Goal: Task Accomplishment & Management: Manage account settings

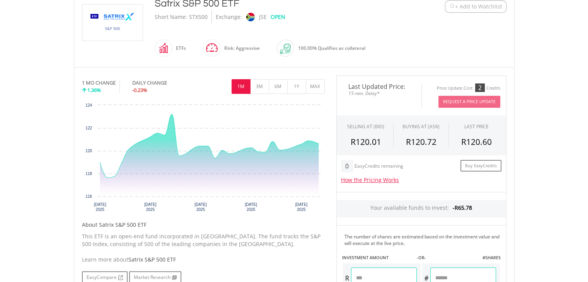
scroll to position [155, 0]
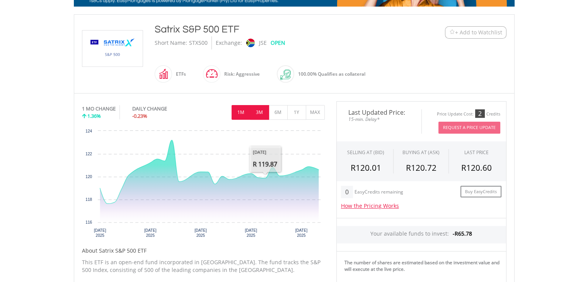
click at [260, 113] on button "3M" at bounding box center [259, 112] width 19 height 15
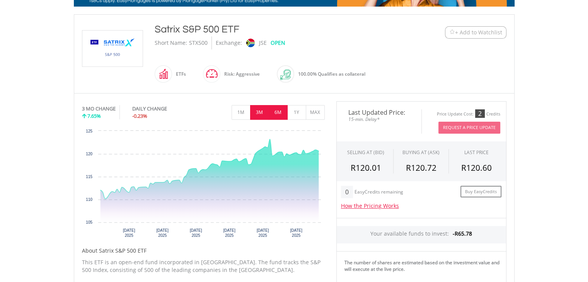
click at [273, 111] on button "6M" at bounding box center [278, 112] width 19 height 15
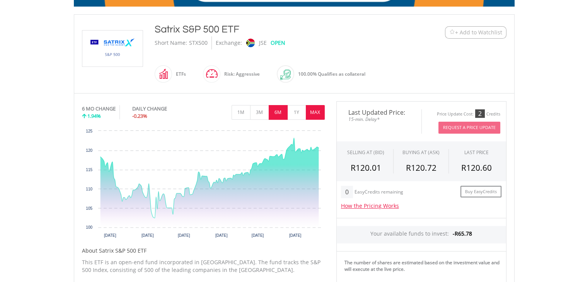
click at [317, 115] on button "MAX" at bounding box center [315, 112] width 19 height 15
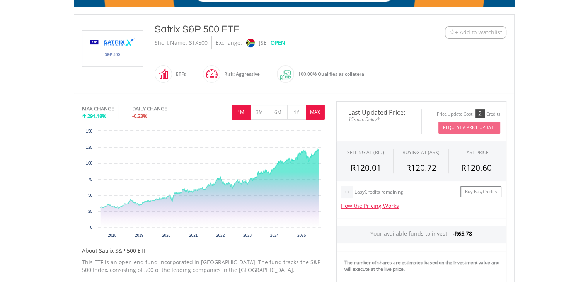
click at [241, 118] on button "1M" at bounding box center [241, 112] width 19 height 15
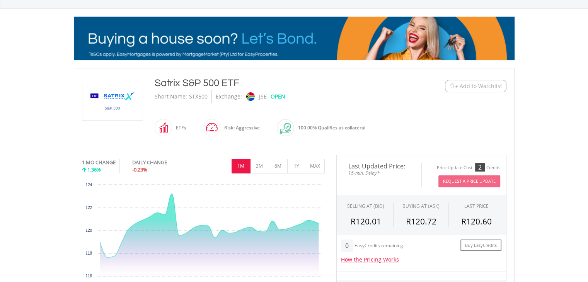
scroll to position [0, 0]
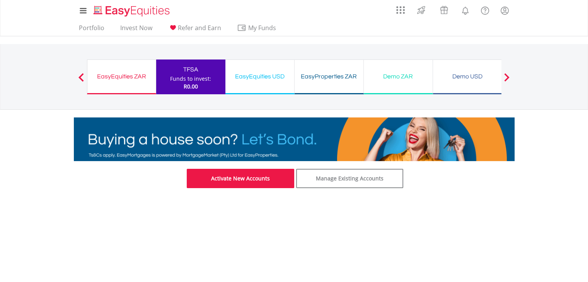
click at [248, 176] on link "Activate New Accounts" at bounding box center [241, 178] width 108 height 19
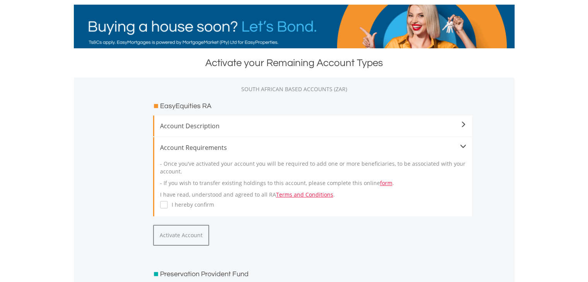
scroll to position [116, 0]
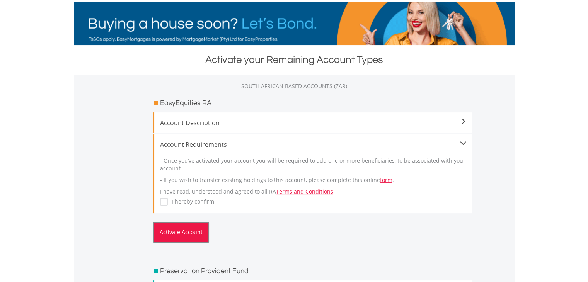
click at [175, 233] on button "Activate Account" at bounding box center [181, 232] width 56 height 21
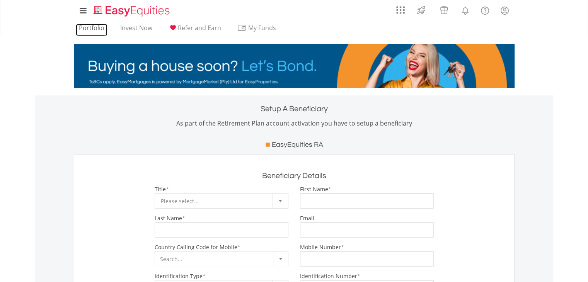
click at [84, 30] on link "Portfolio" at bounding box center [92, 30] width 32 height 12
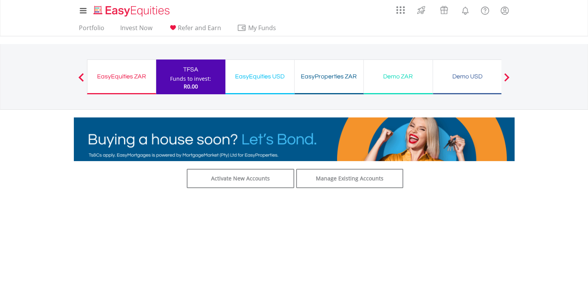
click at [509, 75] on span at bounding box center [506, 77] width 5 height 9
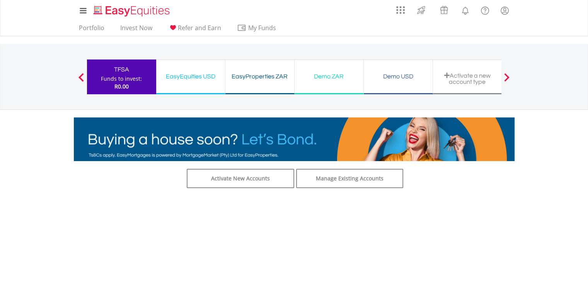
click at [509, 75] on span at bounding box center [506, 77] width 5 height 9
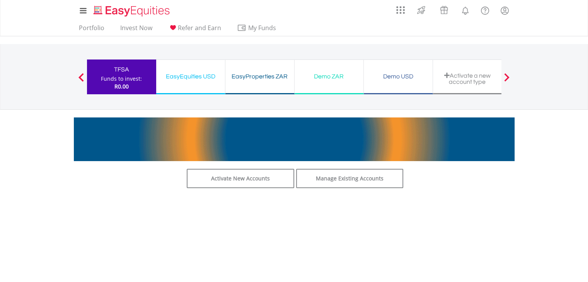
click at [80, 78] on button "Previous" at bounding box center [80, 81] width 15 height 8
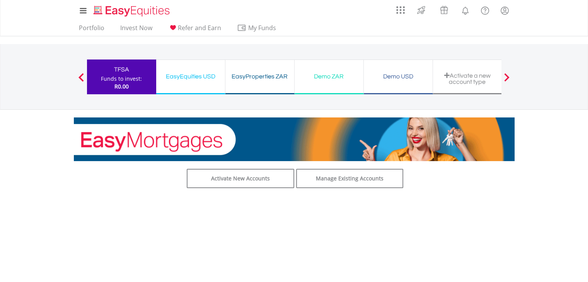
click at [80, 78] on button "Previous" at bounding box center [80, 81] width 15 height 8
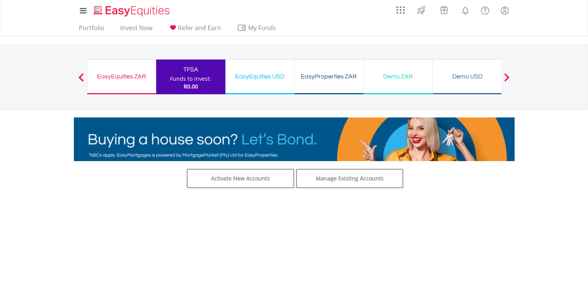
click at [80, 78] on button "Previous" at bounding box center [80, 81] width 15 height 8
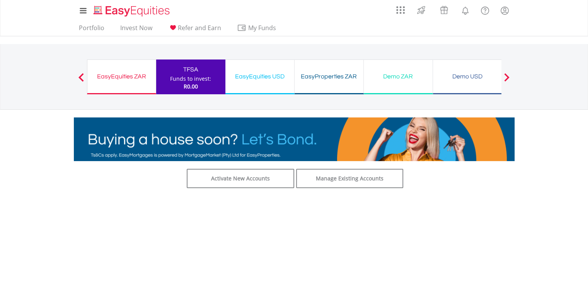
click at [98, 79] on div "EasyEquities ZAR" at bounding box center [121, 76] width 59 height 11
